Goal: Task Accomplishment & Management: Manage account settings

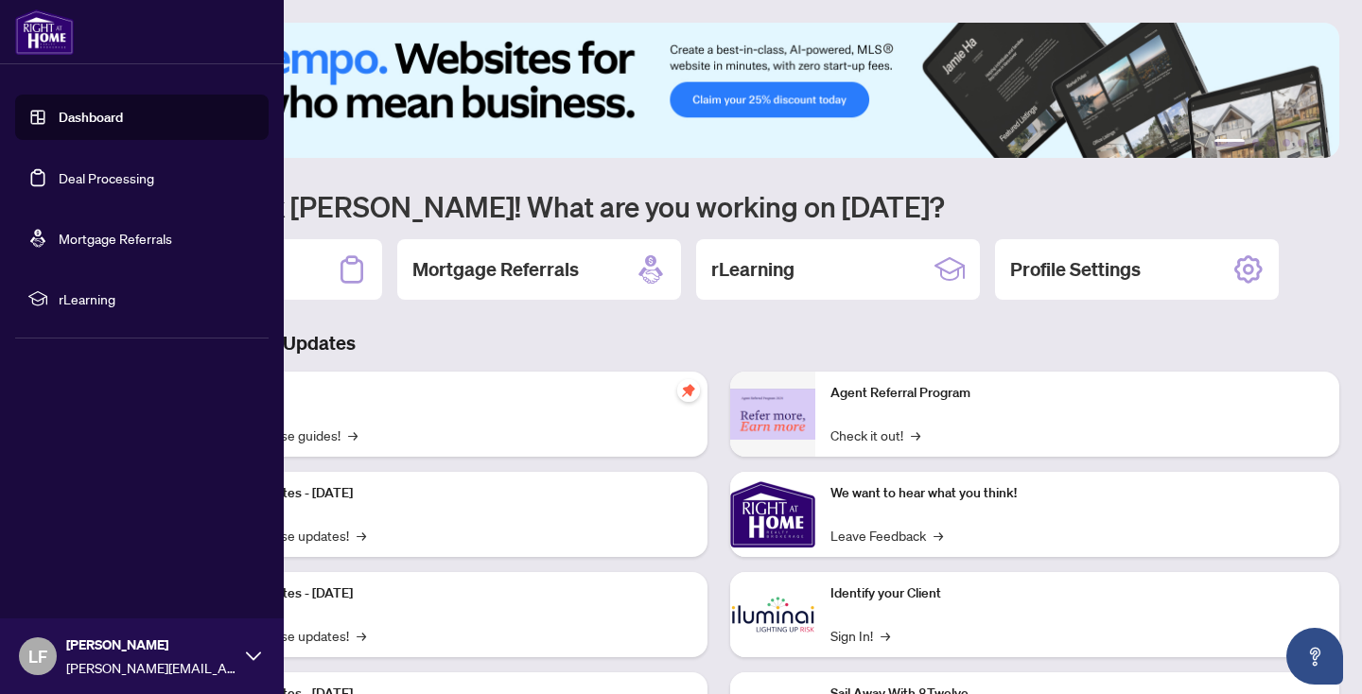
click at [154, 180] on link "Deal Processing" at bounding box center [107, 177] width 96 height 17
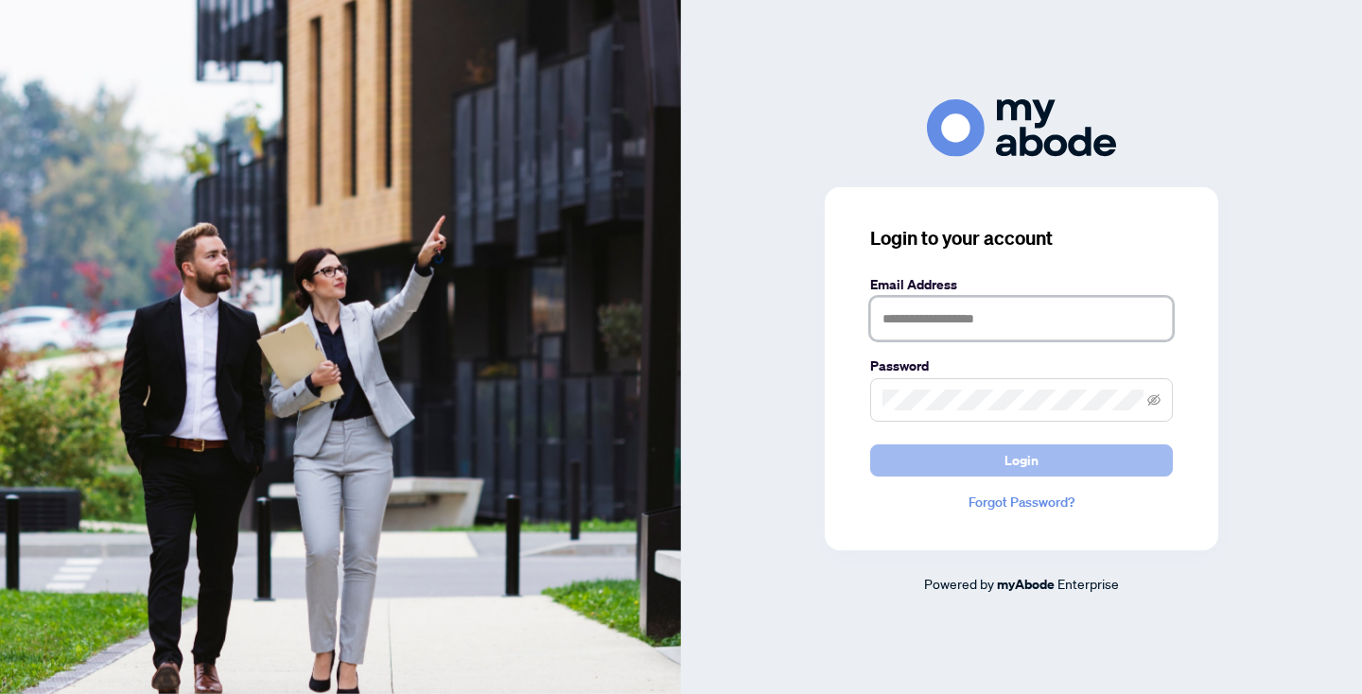
type input "**********"
click at [1043, 454] on button "Login" at bounding box center [1021, 461] width 303 height 32
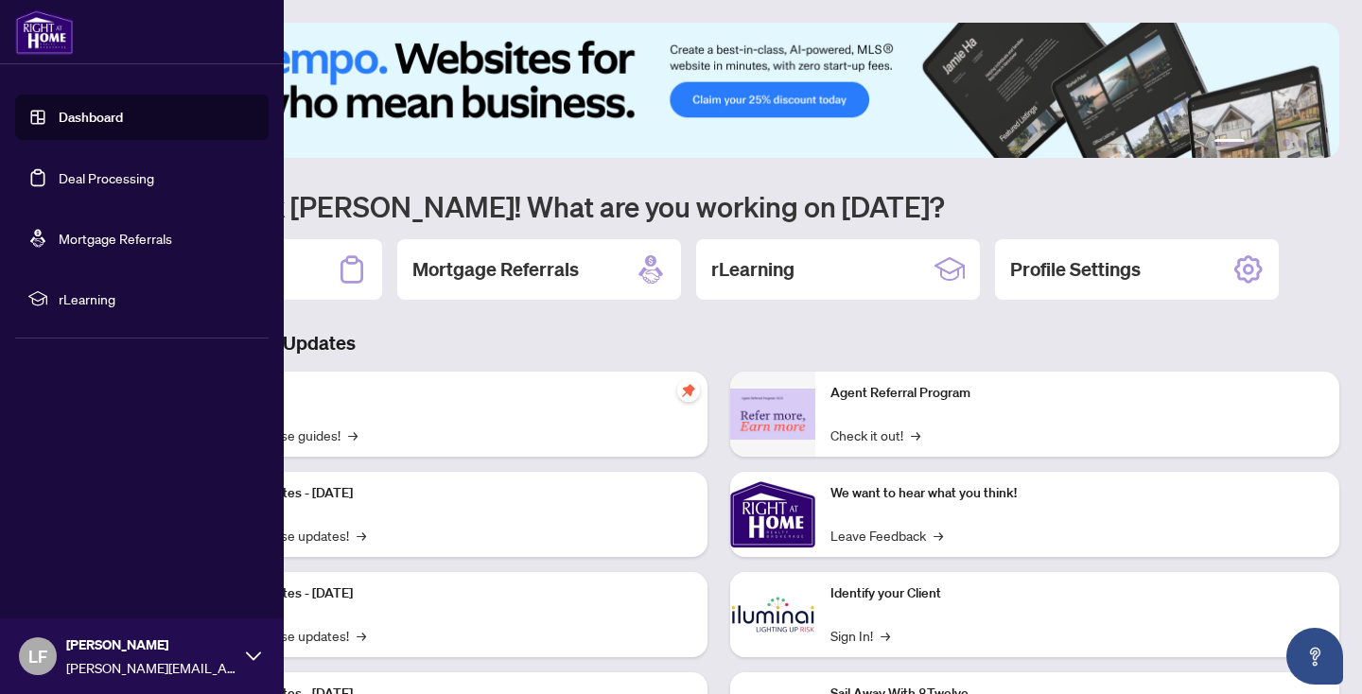
click at [76, 174] on link "Deal Processing" at bounding box center [107, 177] width 96 height 17
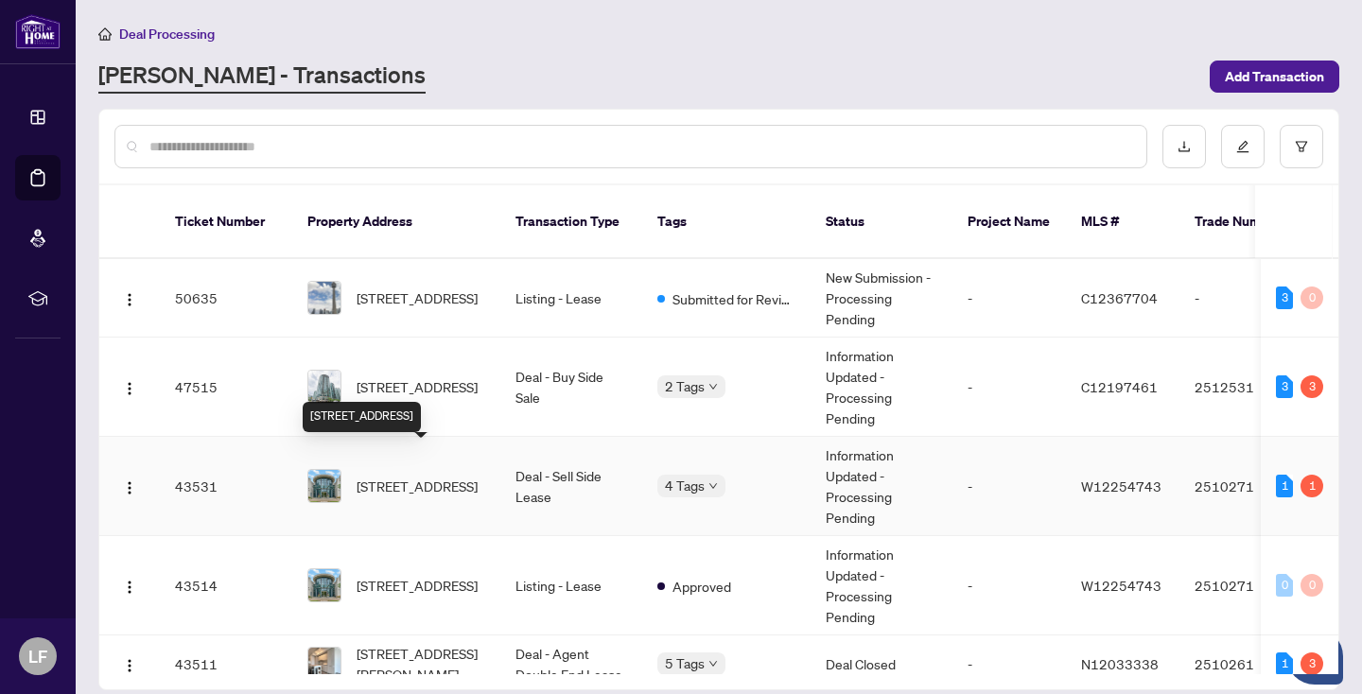
click at [452, 476] on span "[STREET_ADDRESS]" at bounding box center [417, 486] width 121 height 21
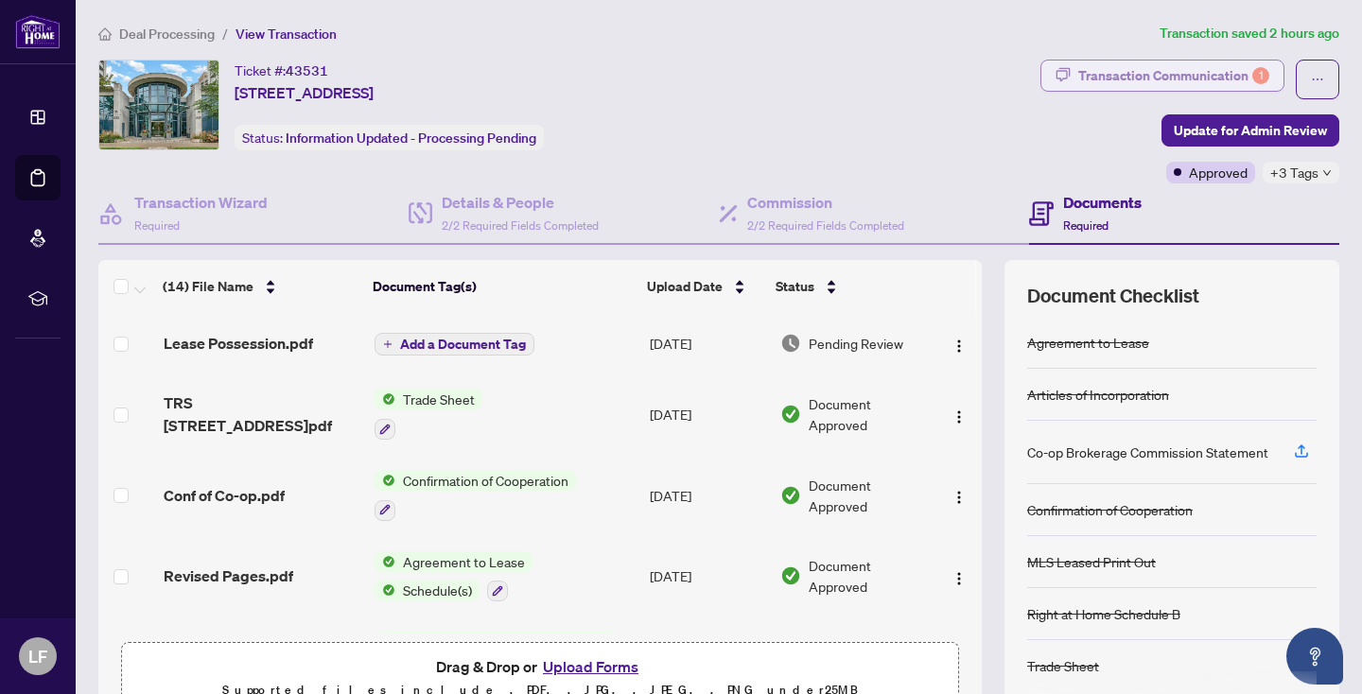
click at [1149, 69] on div "Transaction Communication 1" at bounding box center [1174, 76] width 191 height 30
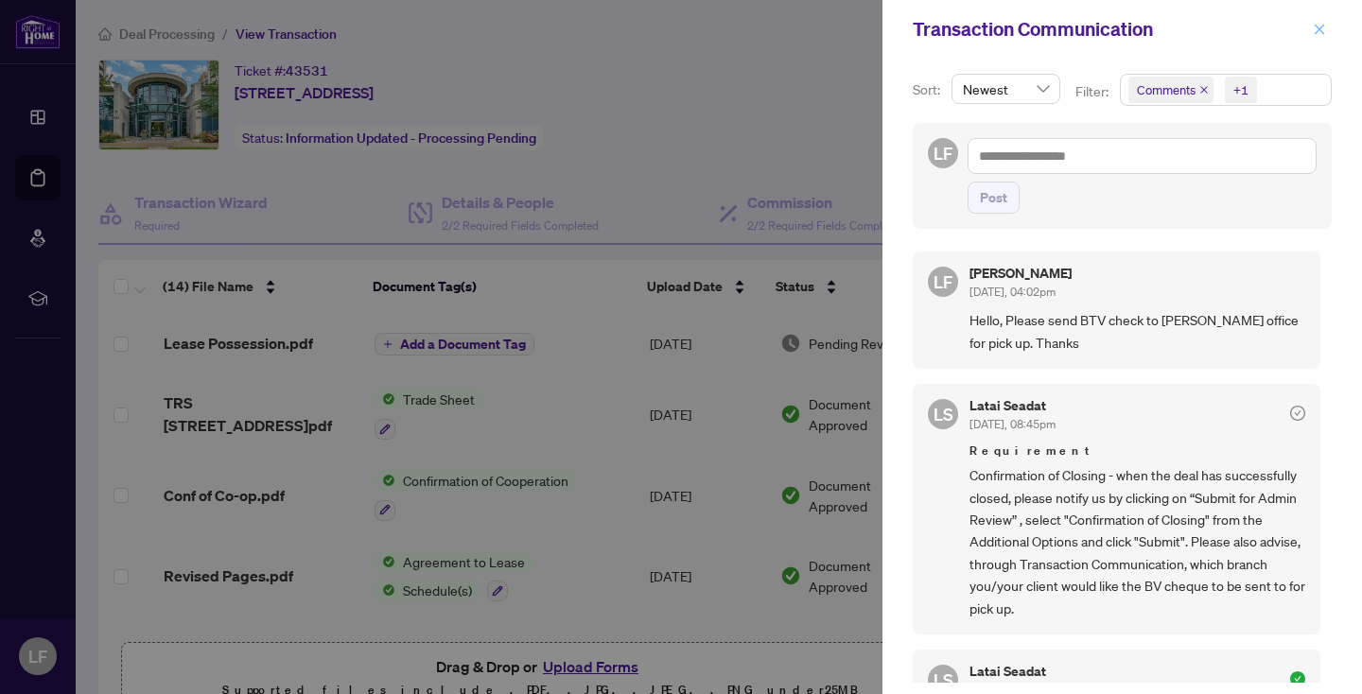
click at [1316, 28] on icon "close" at bounding box center [1319, 29] width 13 height 13
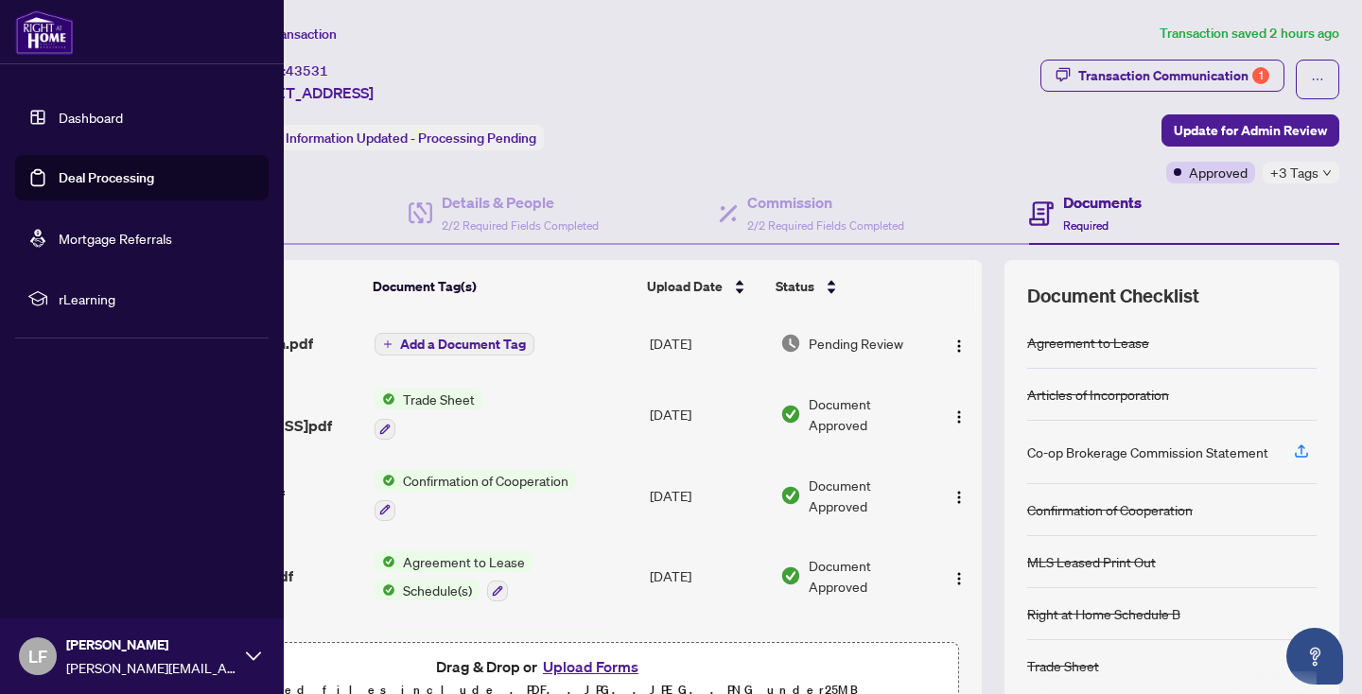
click at [154, 178] on link "Deal Processing" at bounding box center [107, 177] width 96 height 17
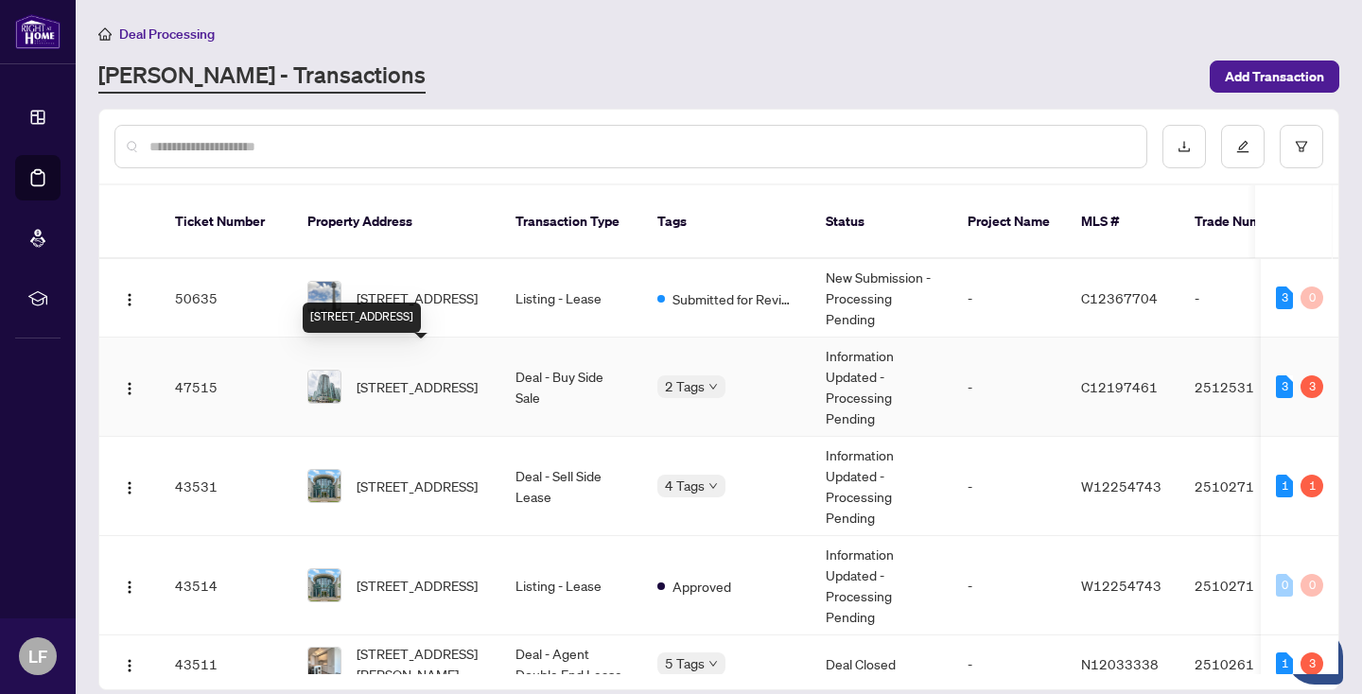
click at [454, 377] on span "[STREET_ADDRESS]" at bounding box center [417, 387] width 121 height 21
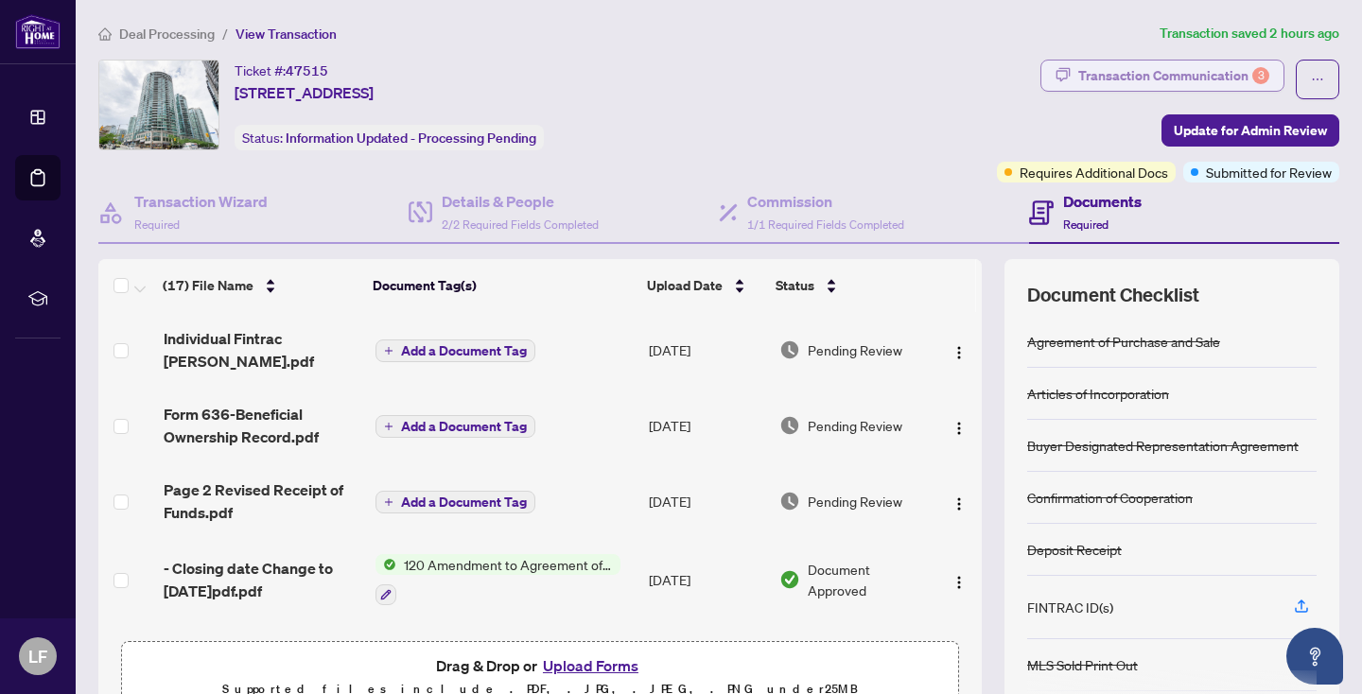
click at [1167, 75] on div "Transaction Communication 3" at bounding box center [1174, 76] width 191 height 30
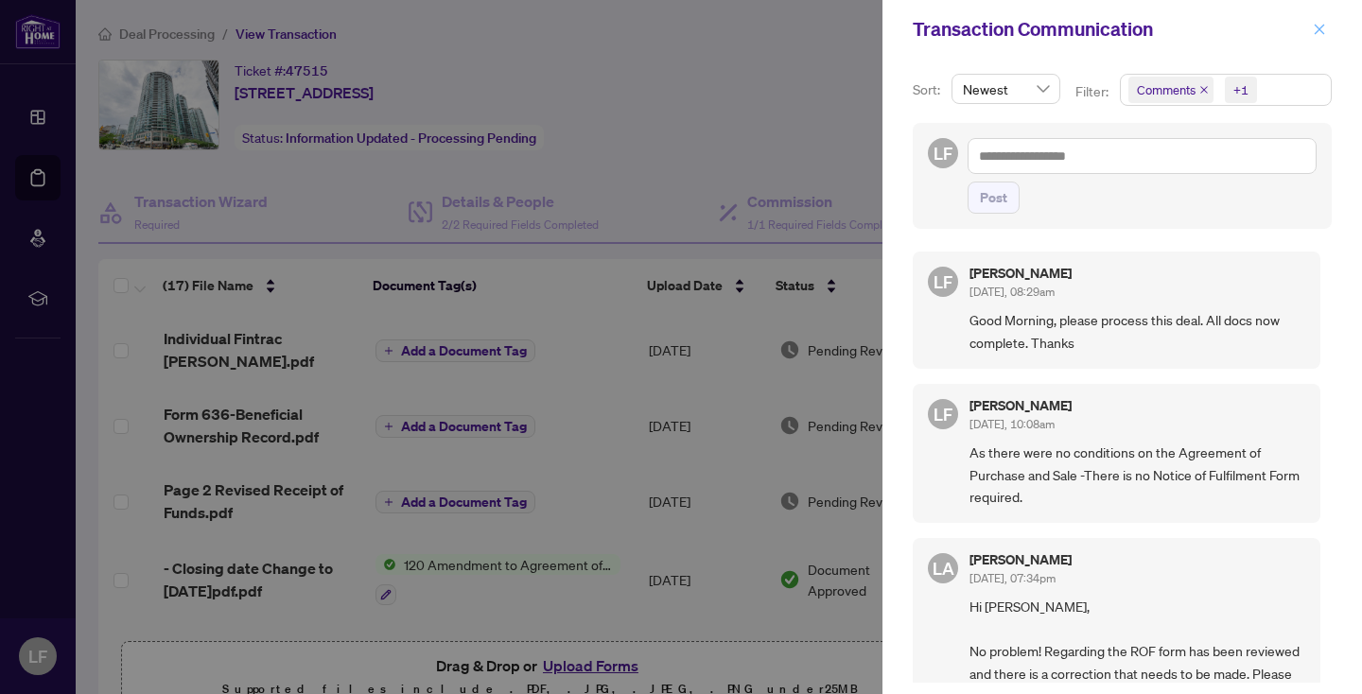
click at [1321, 30] on icon "close" at bounding box center [1320, 29] width 10 height 10
